Goal: Navigation & Orientation: Find specific page/section

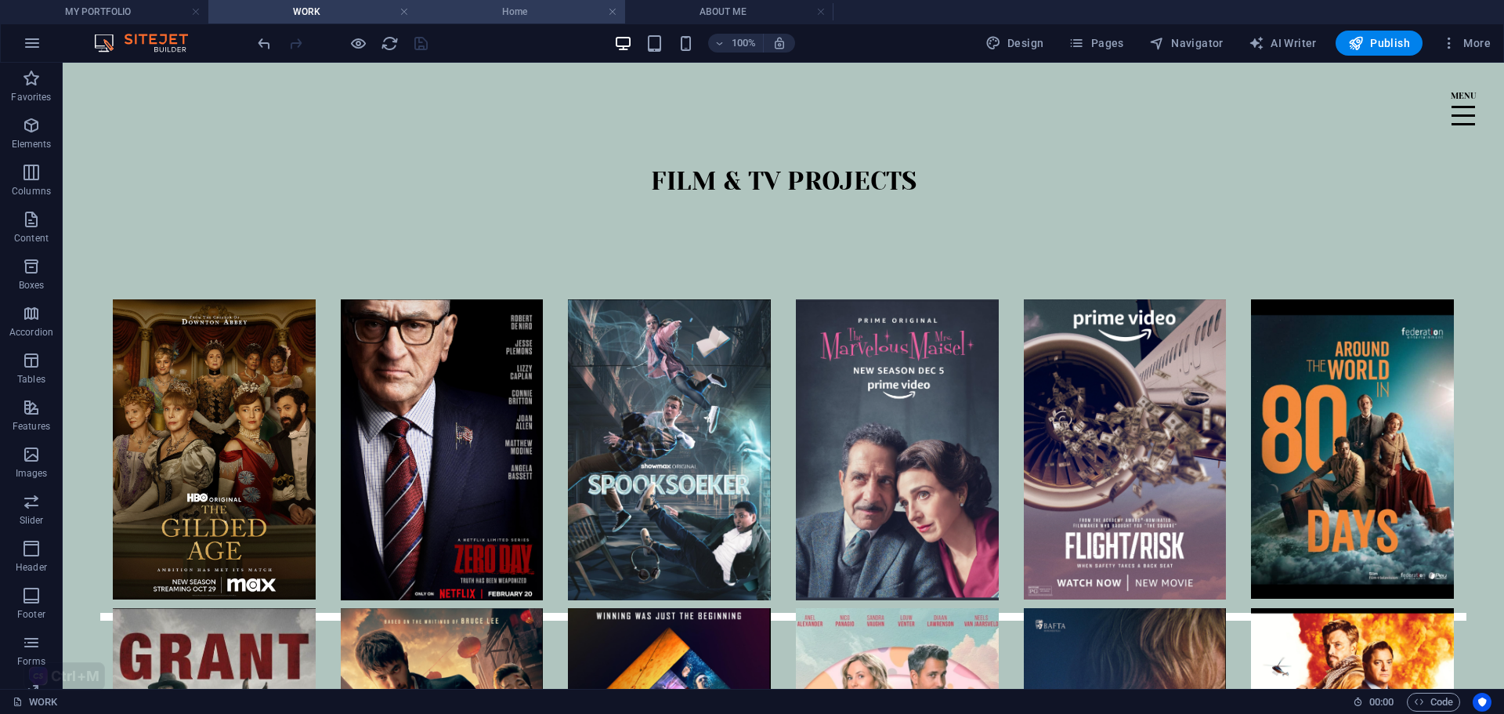
click at [527, 18] on h4 "Home" at bounding box center [521, 11] width 208 height 17
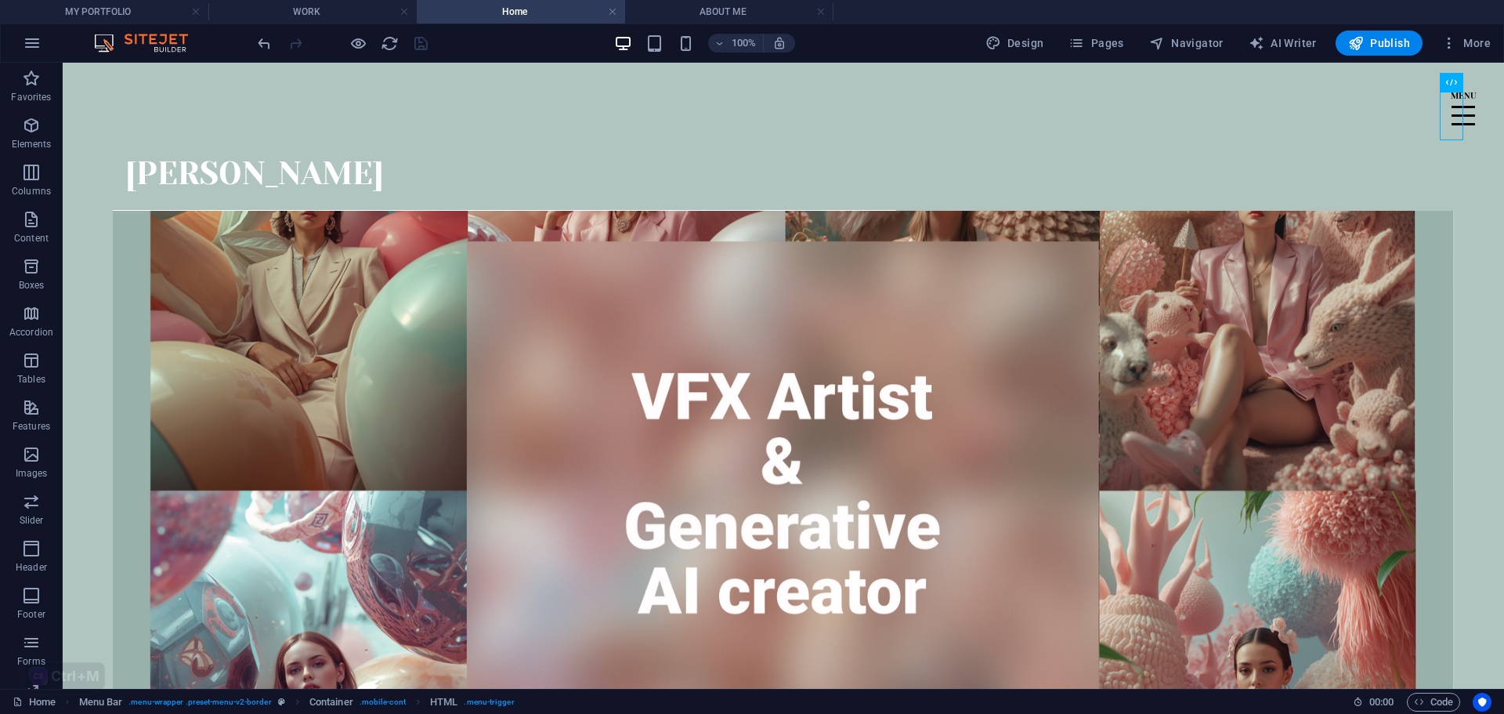
click at [677, 13] on h4 "ABOUT ME" at bounding box center [729, 11] width 208 height 17
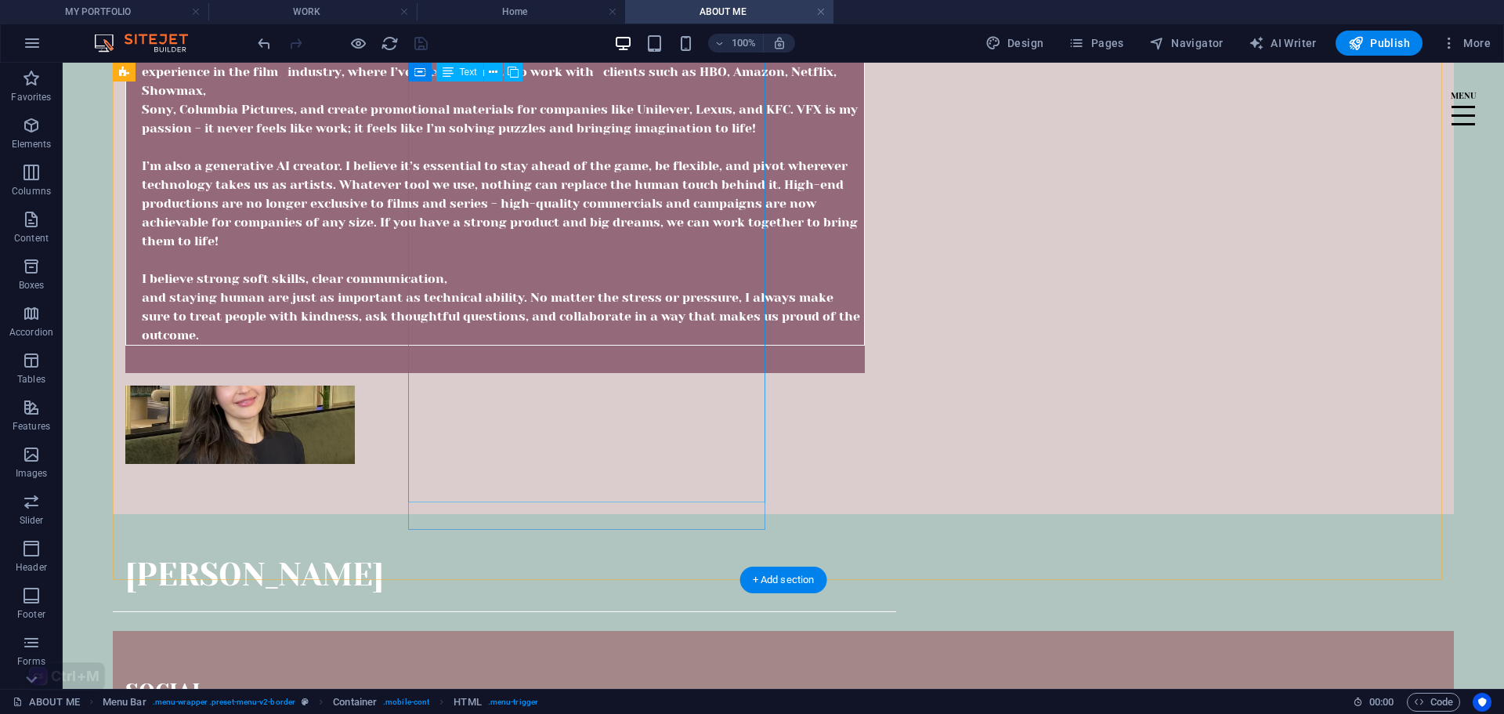
scroll to position [130, 0]
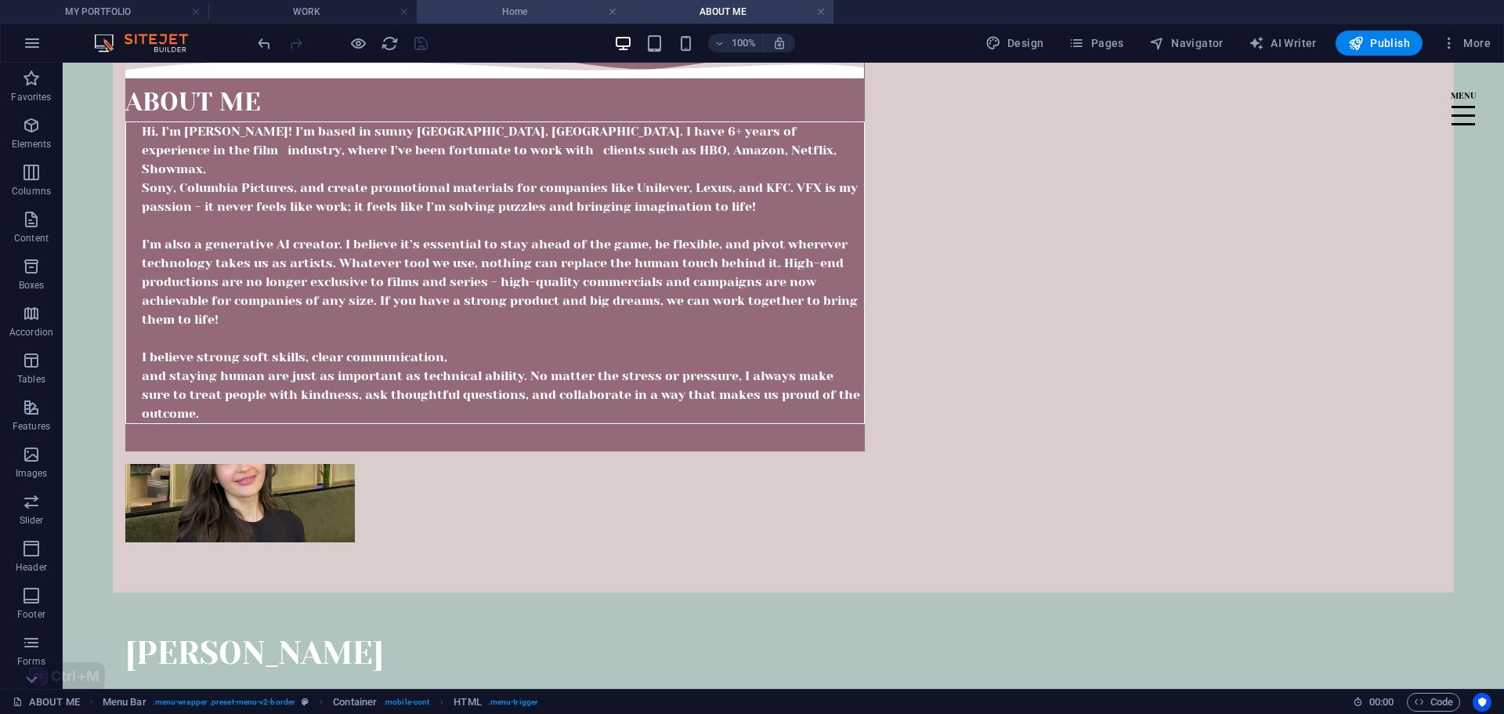
click at [546, 15] on h4 "Home" at bounding box center [521, 11] width 208 height 17
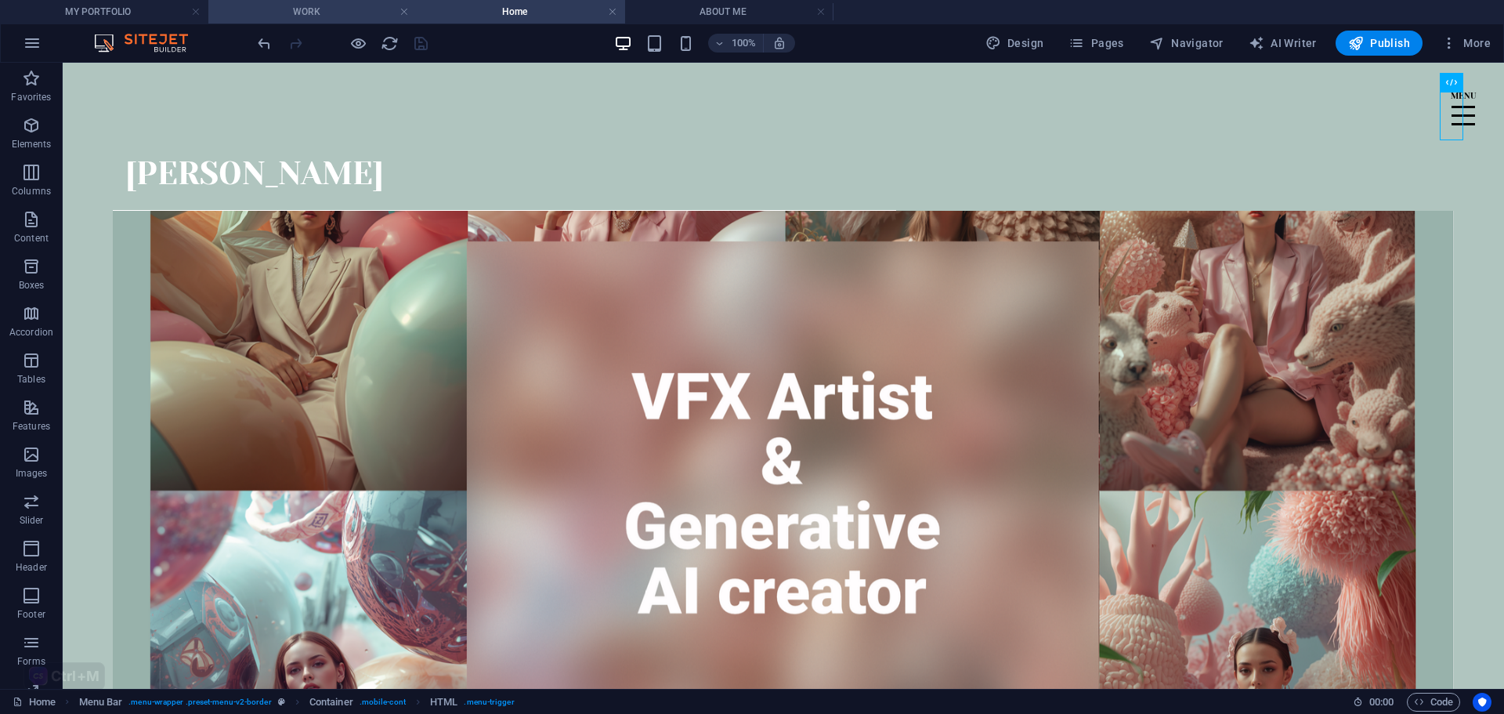
click at [355, 20] on li "WORK" at bounding box center [312, 12] width 208 height 24
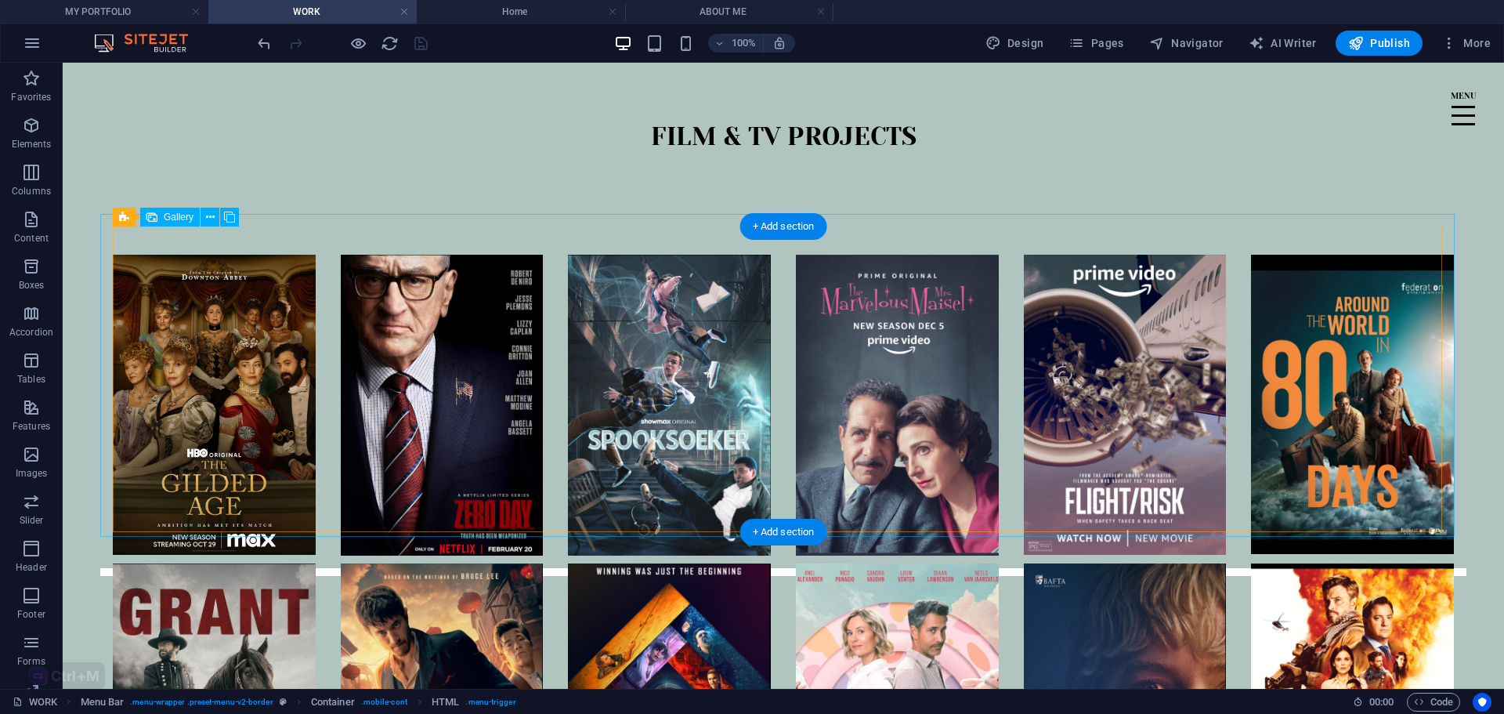
scroll to position [78, 0]
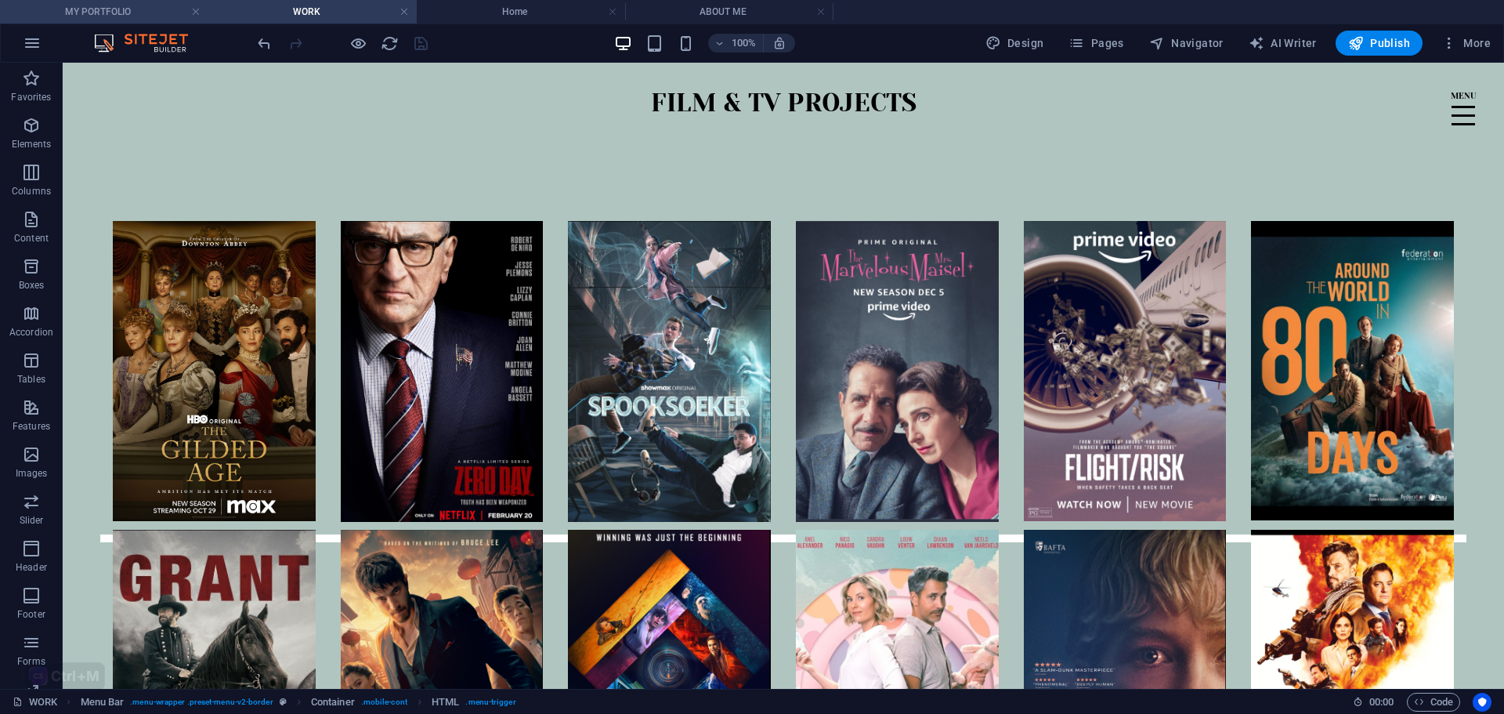
drag, startPoint x: 116, startPoint y: 18, endPoint x: 120, endPoint y: 2, distance: 16.9
click at [116, 18] on h4 "MY PORTFOLIO" at bounding box center [104, 11] width 208 height 17
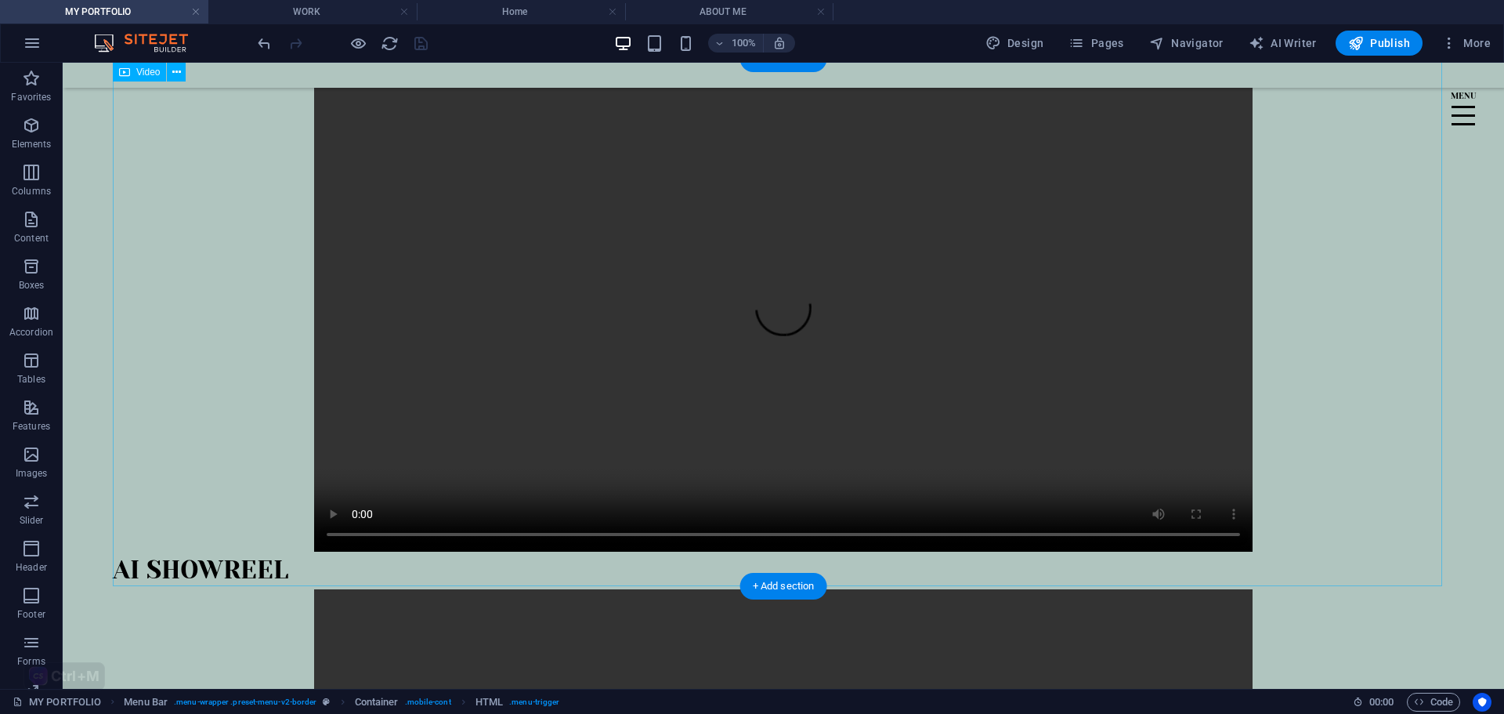
scroll to position [157, 0]
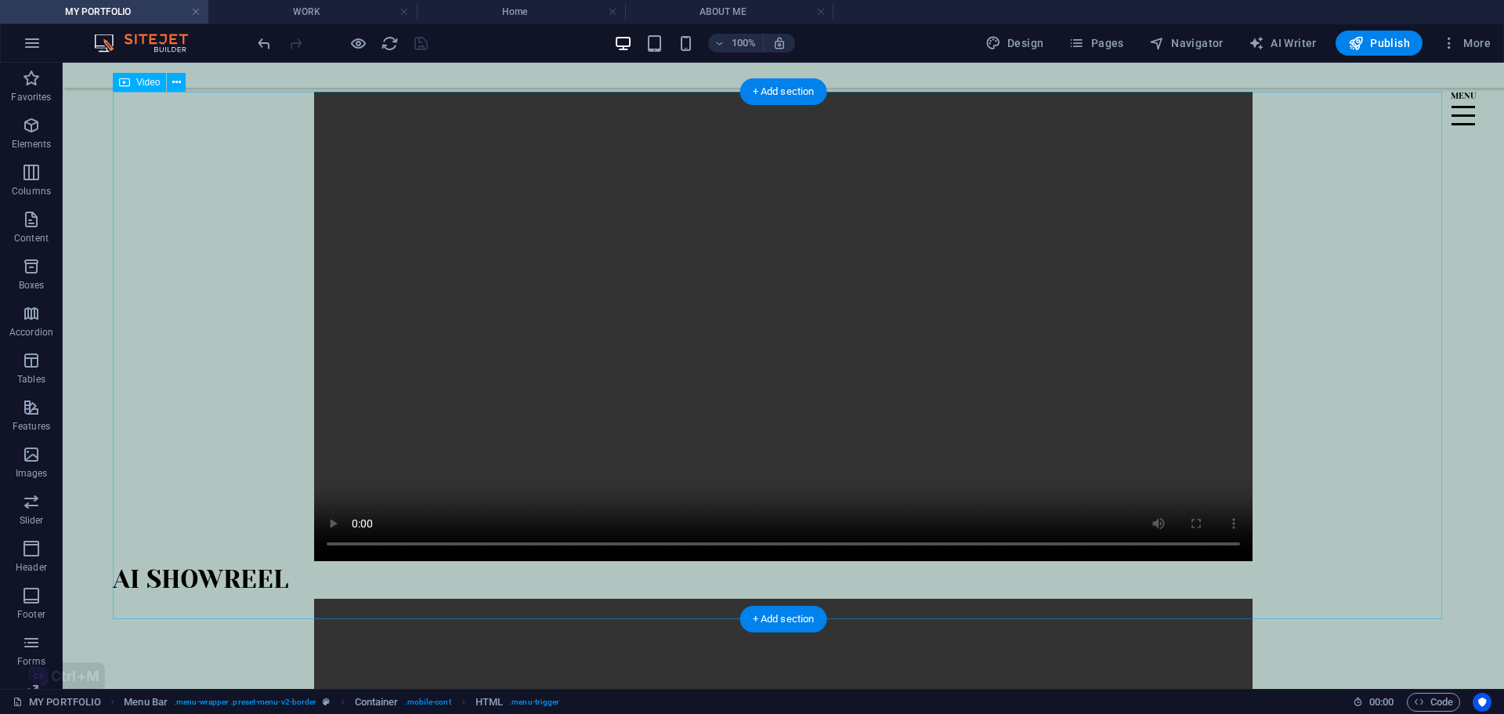
click at [329, 561] on figure at bounding box center [783, 326] width 1341 height 469
click at [328, 561] on figure at bounding box center [783, 326] width 1341 height 469
click at [331, 561] on figure at bounding box center [783, 326] width 1341 height 469
click at [679, 428] on figure at bounding box center [783, 326] width 1341 height 469
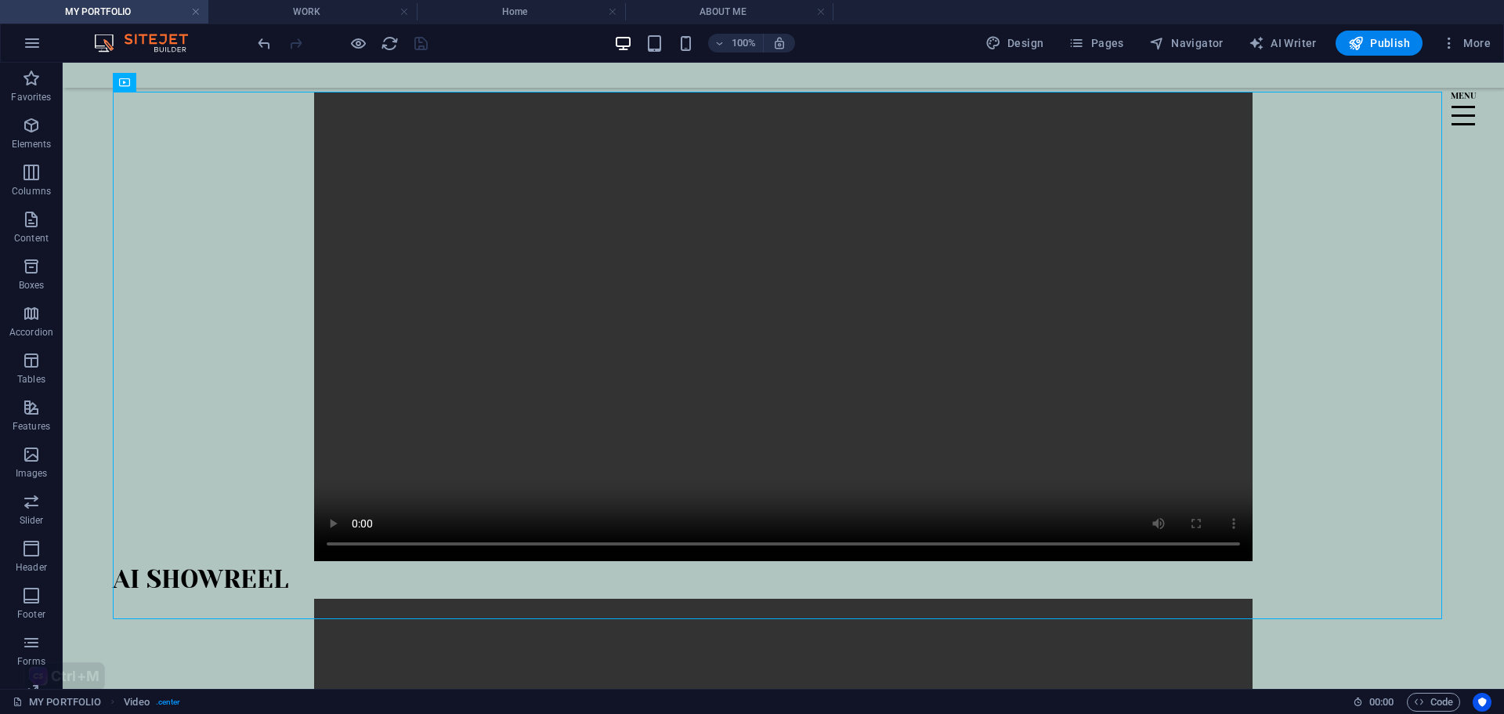
click at [358, 52] on div at bounding box center [343, 43] width 176 height 25
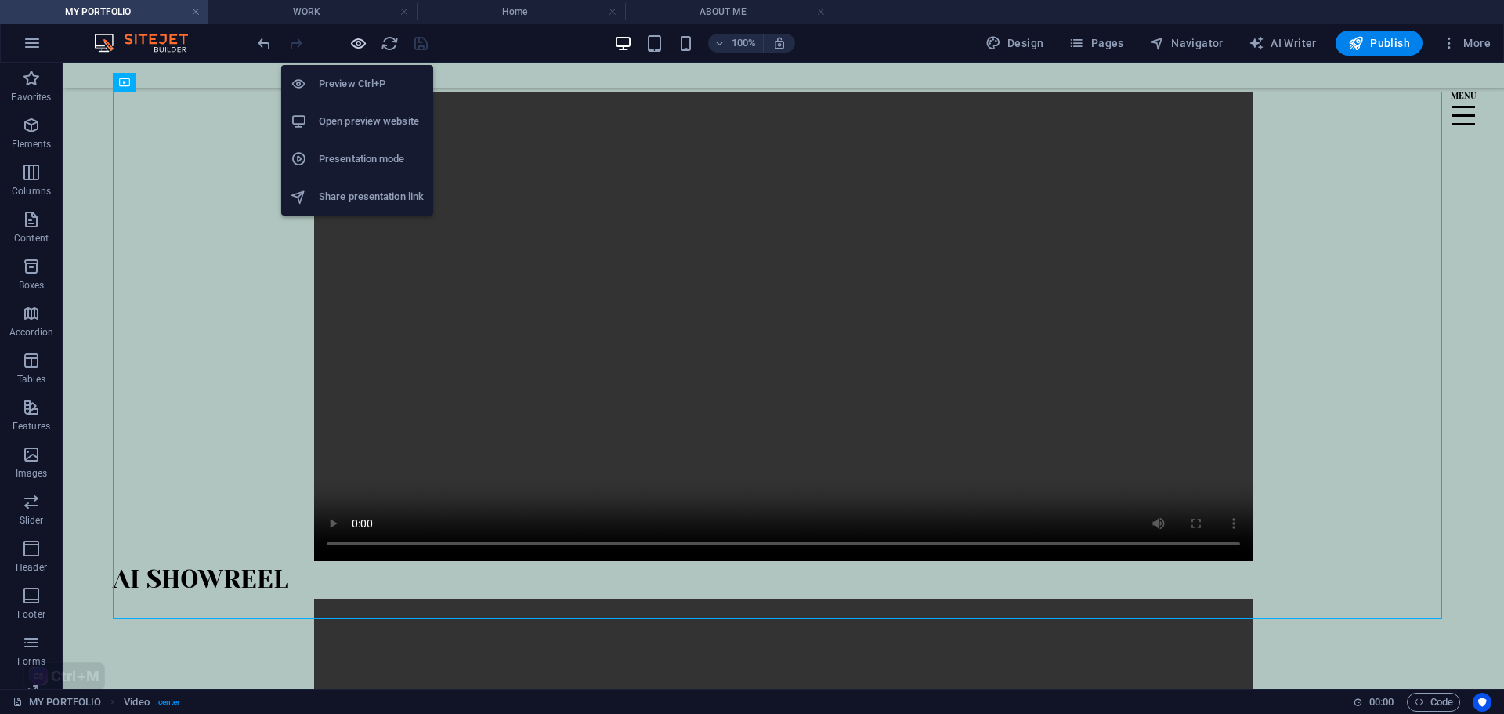
click at [360, 37] on icon "button" at bounding box center [358, 43] width 18 height 18
